Goal: Task Accomplishment & Management: Manage account settings

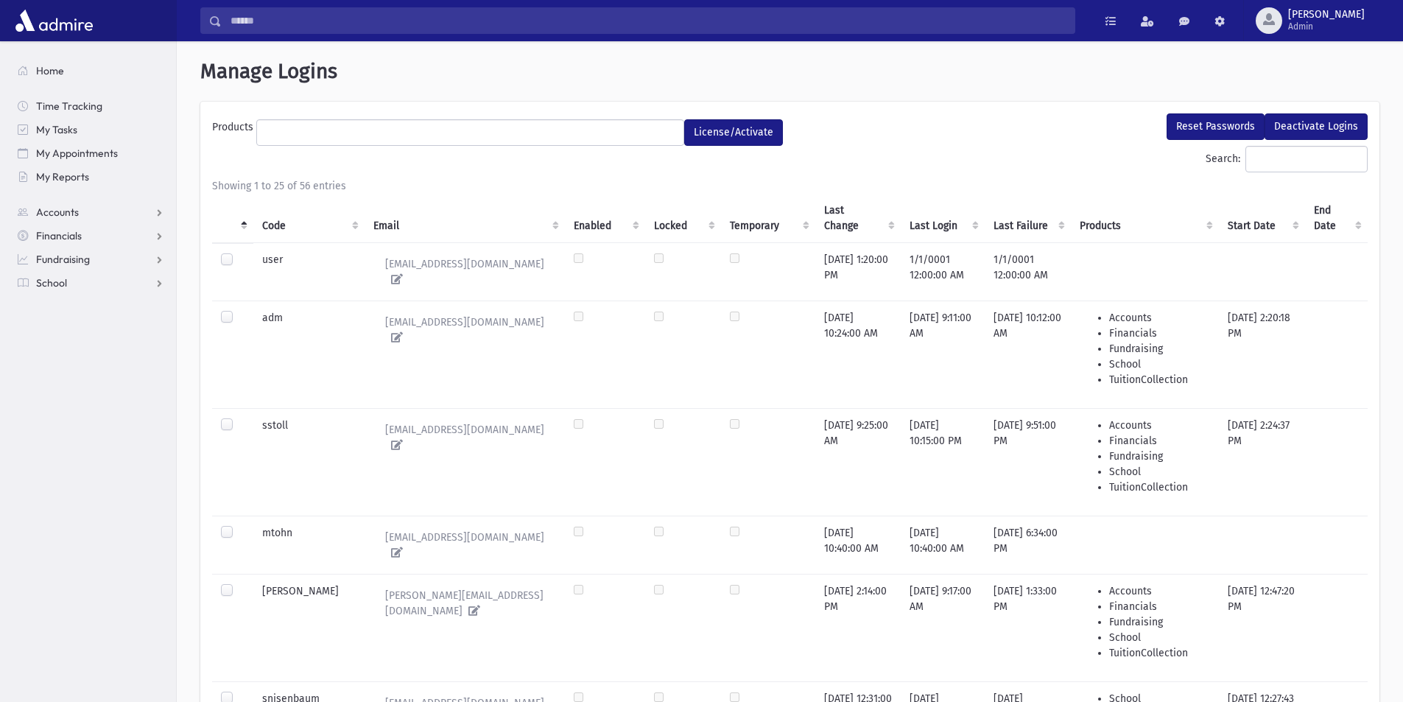
select select
click at [1246, 158] on input "Search:" at bounding box center [1307, 159] width 122 height 27
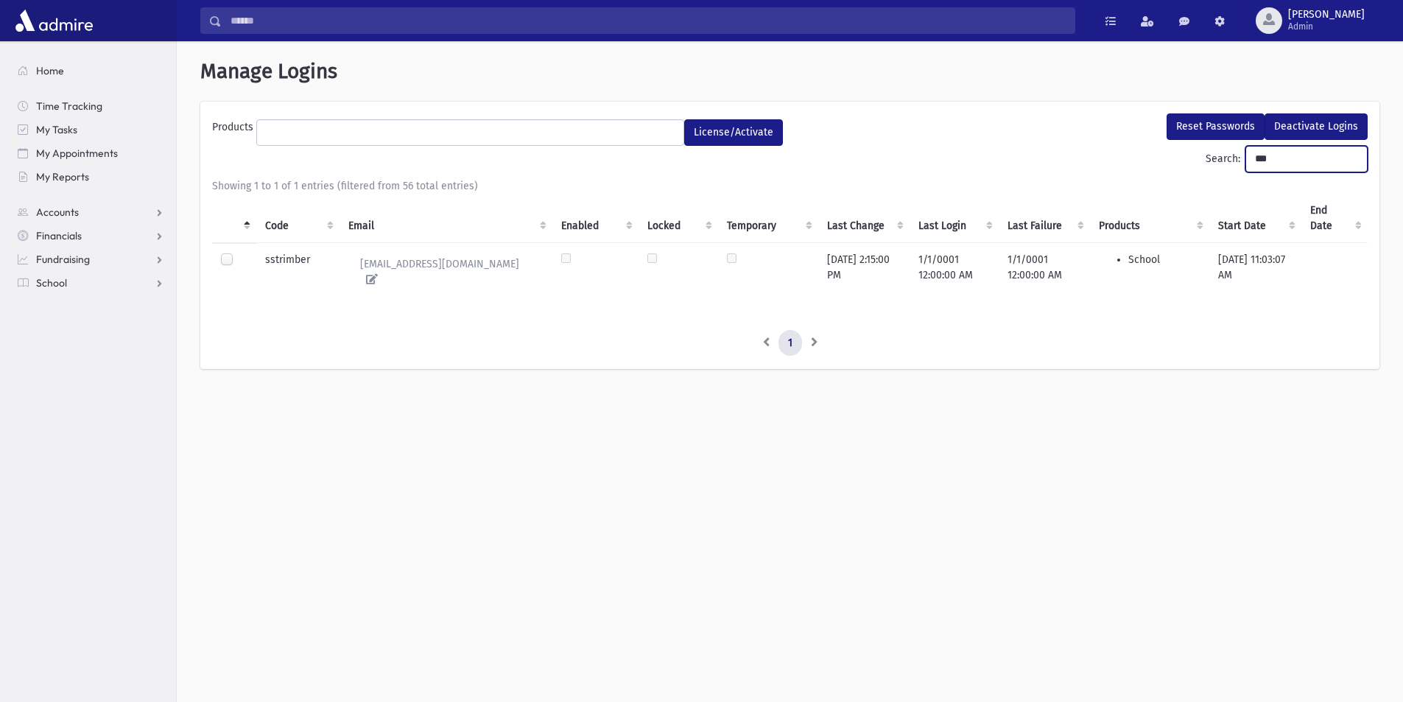
type input "***"
click at [239, 253] on label at bounding box center [239, 253] width 0 height 0
click at [1215, 128] on button "Reset Passwords" at bounding box center [1216, 126] width 98 height 27
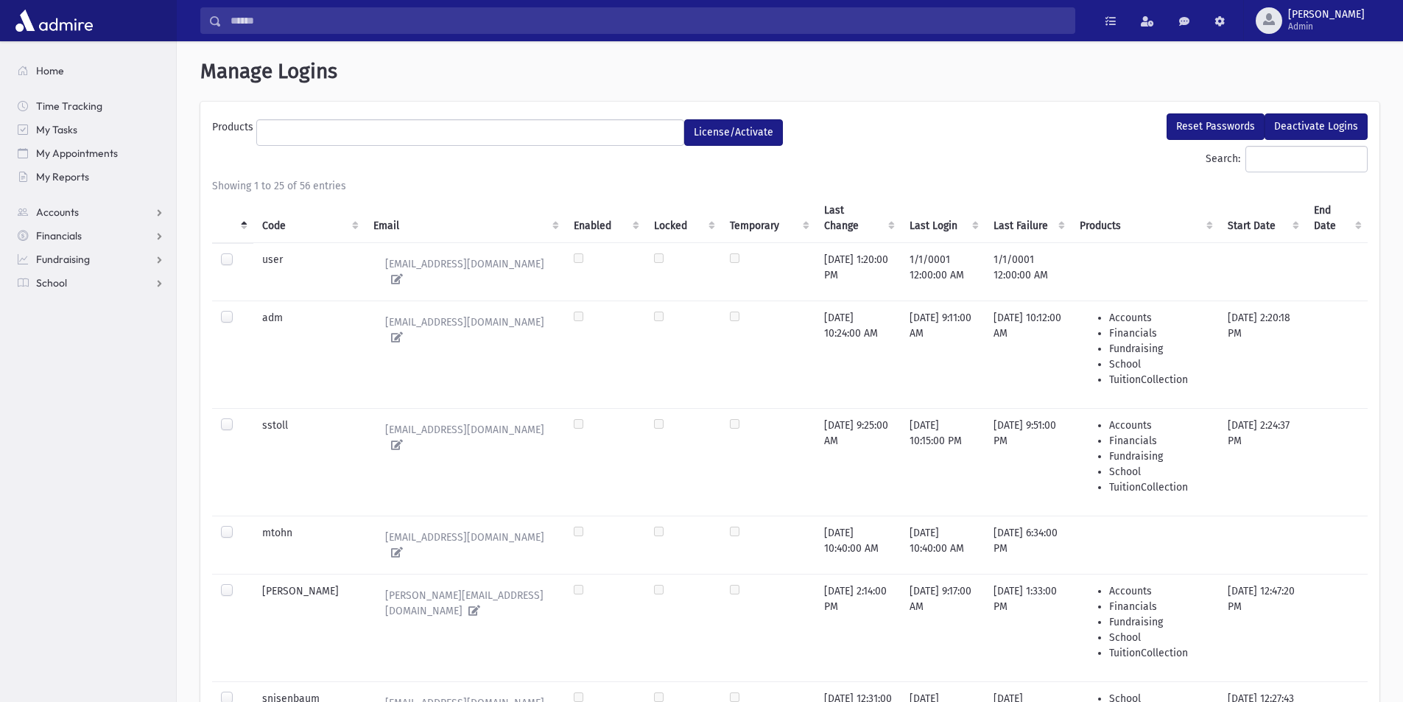
select select
